Goal: Check status: Check status

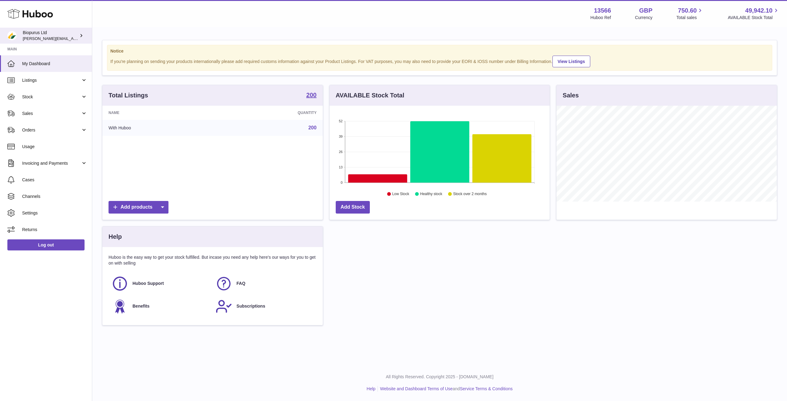
scroll to position [96, 220]
click at [30, 152] on link "Usage" at bounding box center [46, 146] width 92 height 17
click at [39, 117] on link "Sales" at bounding box center [46, 113] width 92 height 17
click at [44, 96] on span "Stock" at bounding box center [51, 97] width 59 height 6
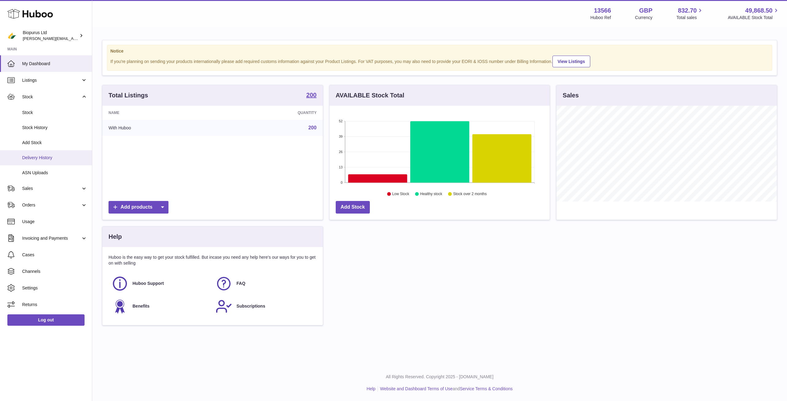
click at [46, 163] on link "Delivery History" at bounding box center [46, 157] width 92 height 15
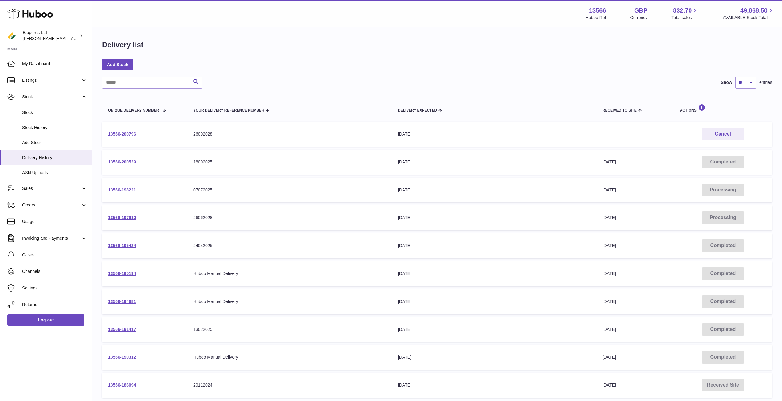
click at [135, 133] on link "13566-200796" at bounding box center [122, 134] width 28 height 5
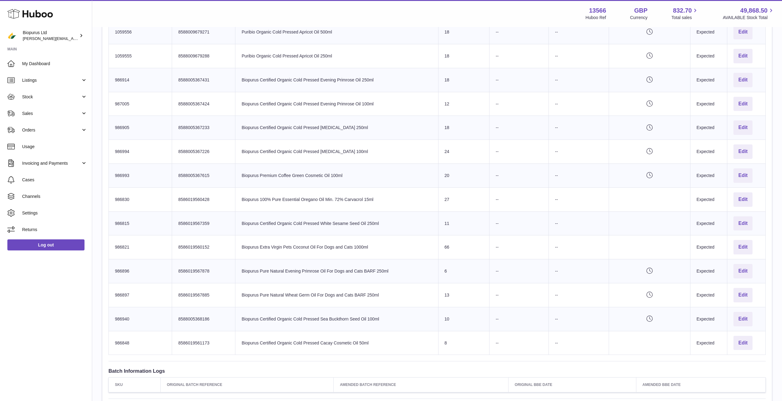
scroll to position [953, 0]
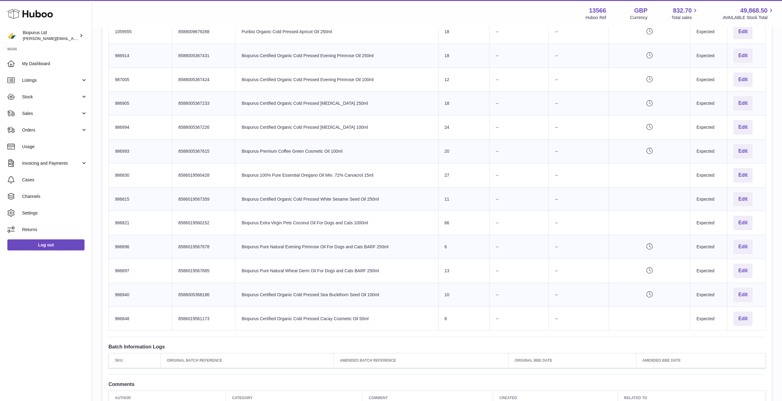
drag, startPoint x: 477, startPoint y: 180, endPoint x: 470, endPoint y: 174, distance: 9.1
